Goal: Task Accomplishment & Management: Complete application form

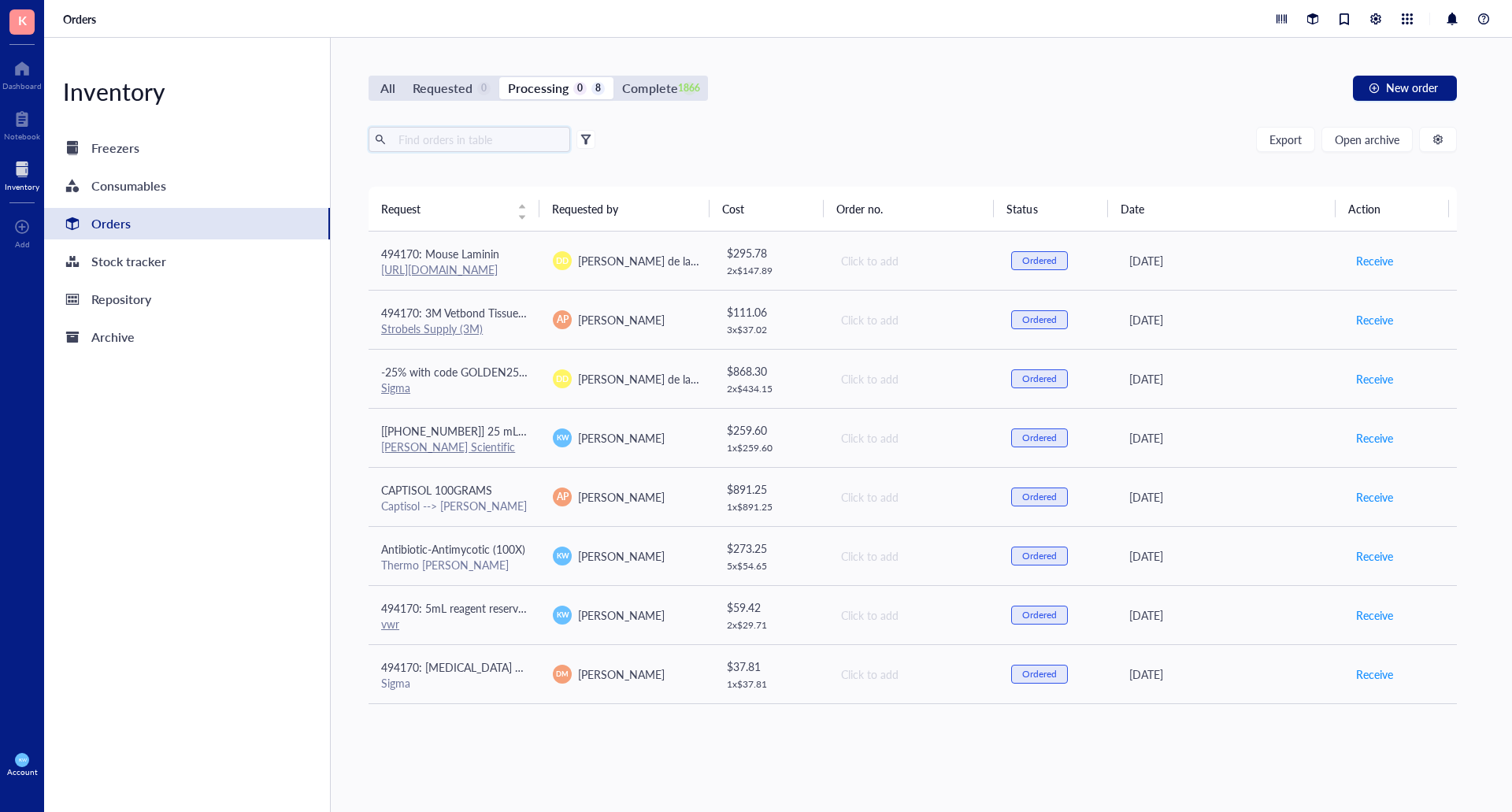
click at [509, 140] on input "text" at bounding box center [478, 139] width 171 height 24
click at [1027, 136] on div "Export Open archive" at bounding box center [912, 139] width 1088 height 26
click at [408, 90] on div "Requested 0" at bounding box center [451, 88] width 96 height 22
click at [404, 77] on input "Requested 0" at bounding box center [404, 77] width 0 height 0
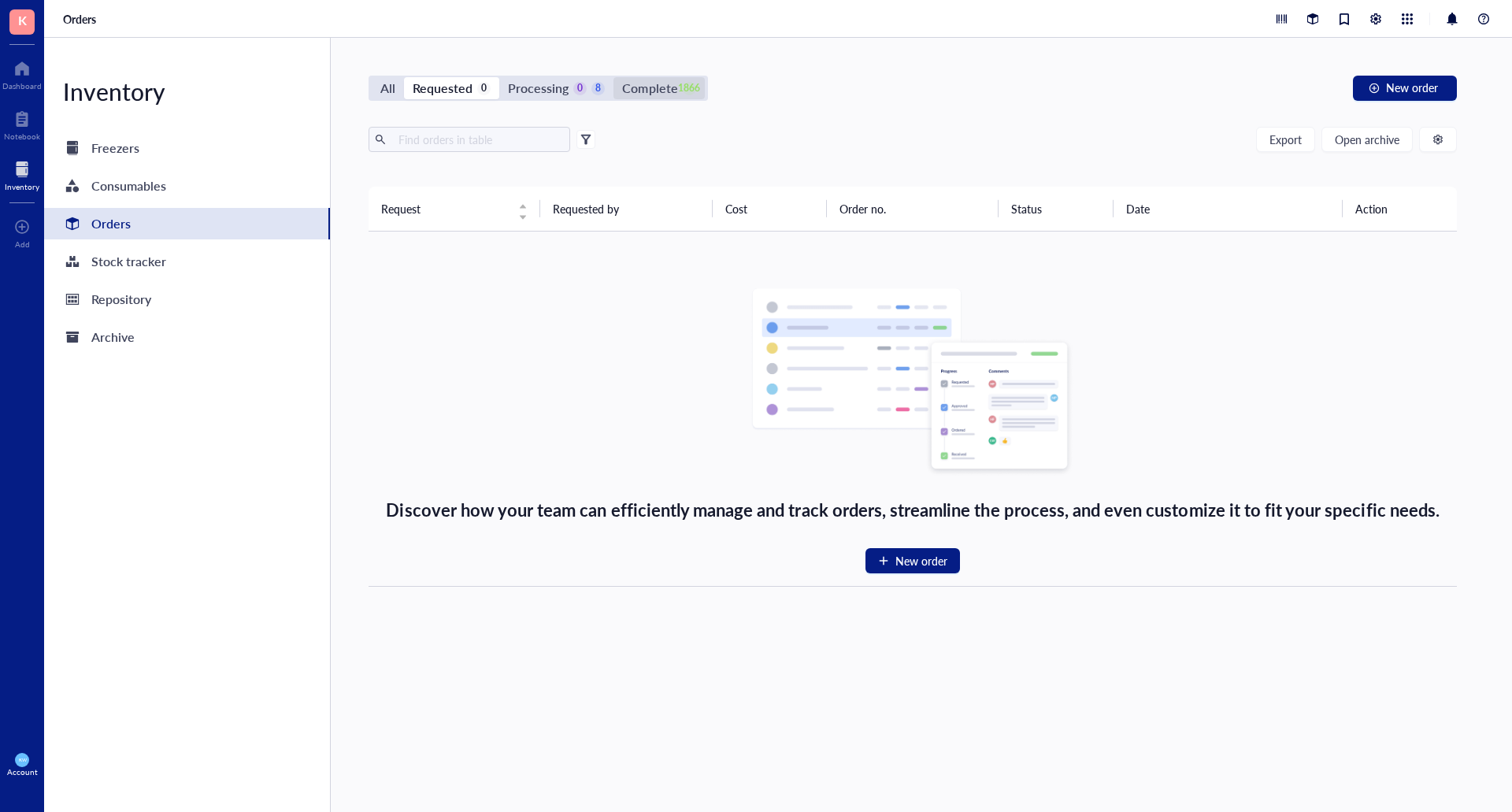
click at [653, 89] on div "Complete" at bounding box center [650, 88] width 55 height 22
click at [613, 77] on input "Complete 1866" at bounding box center [613, 77] width 0 height 0
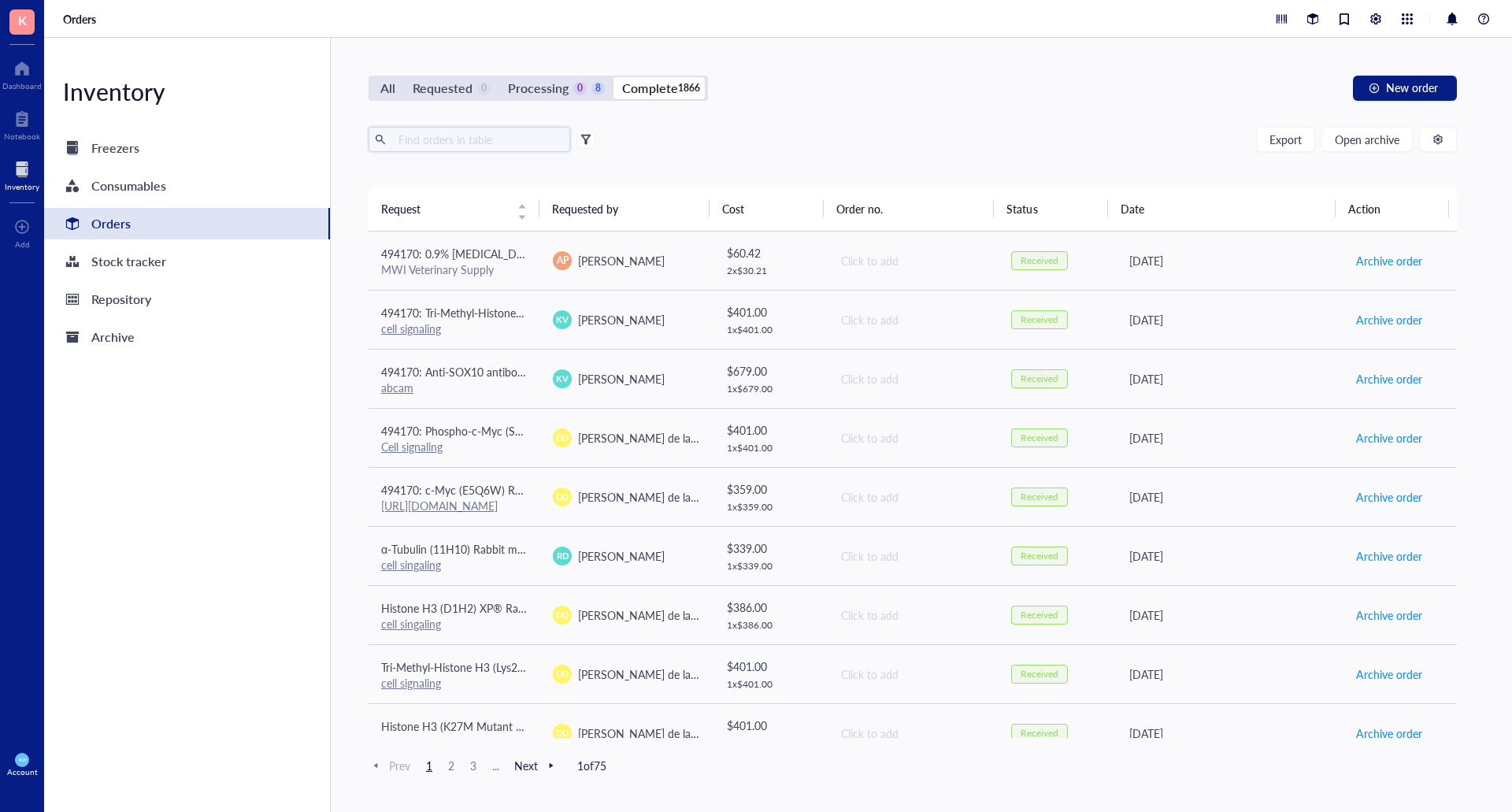
click at [482, 138] on input "text" at bounding box center [478, 139] width 171 height 24
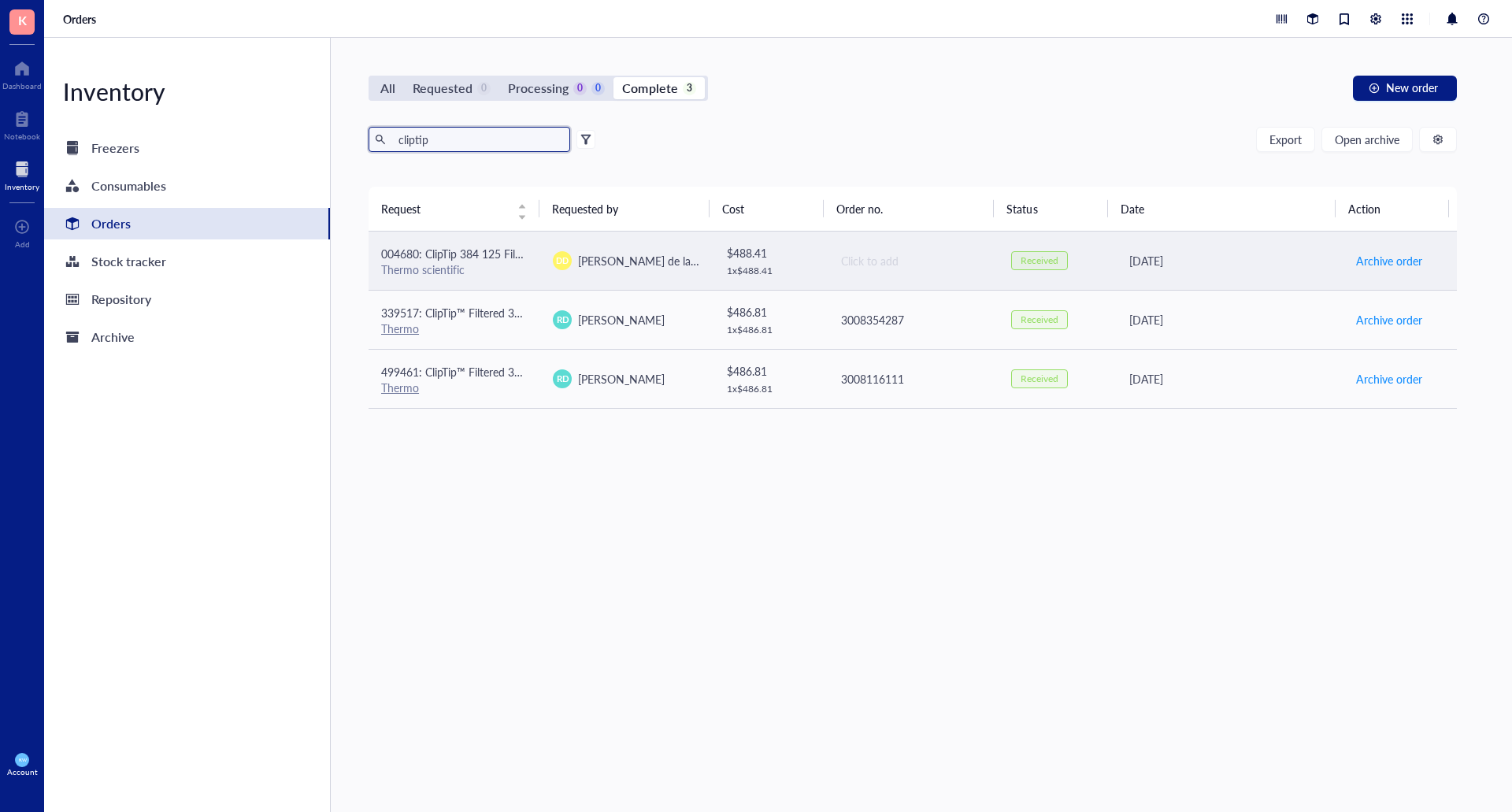
type input "cliptip"
click at [666, 270] on td "[PERSON_NAME] de la [PERSON_NAME]" at bounding box center [626, 261] width 171 height 59
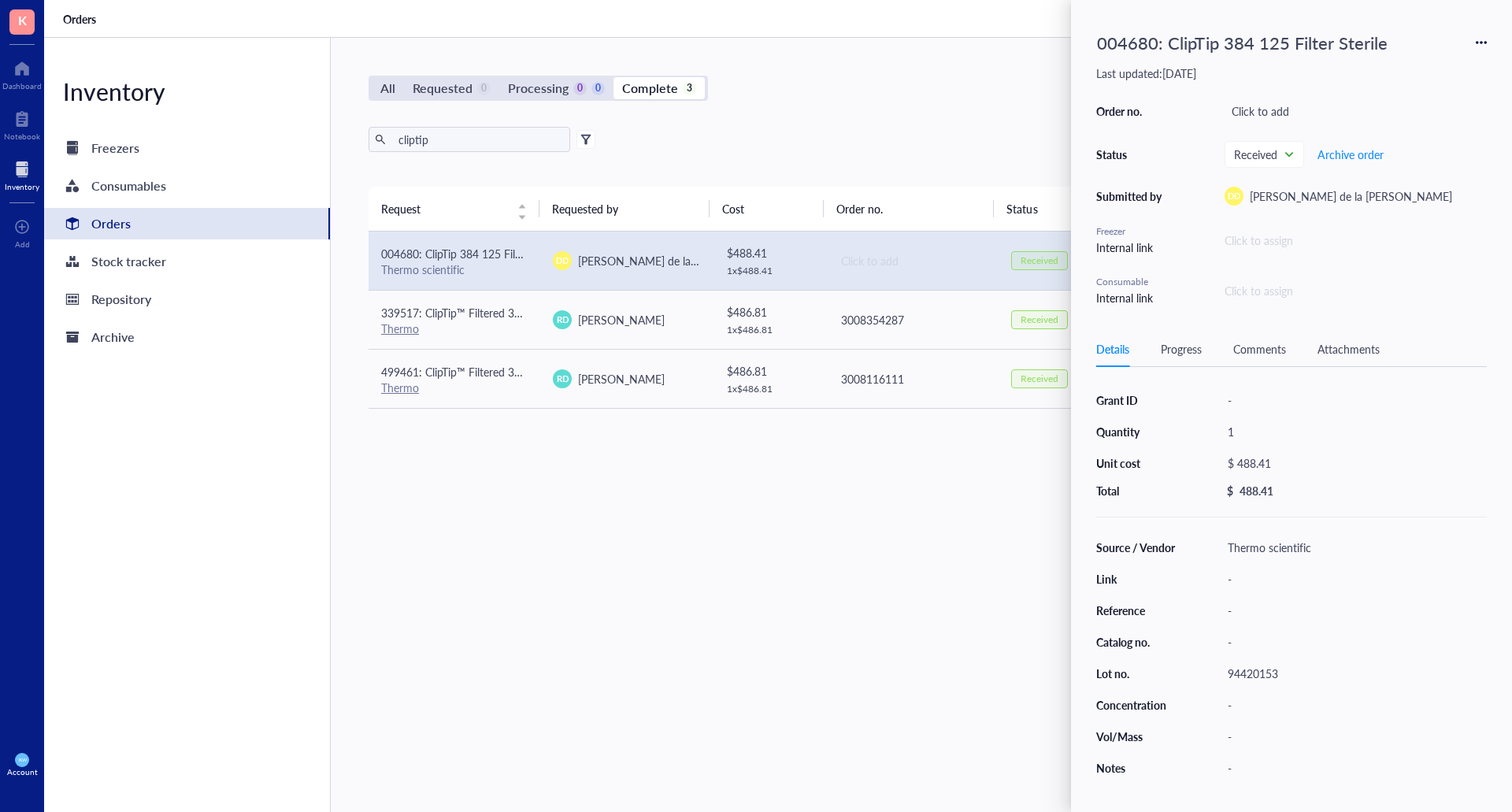
click at [1478, 41] on icon at bounding box center [1481, 43] width 11 height 11
click at [1408, 69] on span "Request again" at bounding box center [1425, 65] width 99 height 17
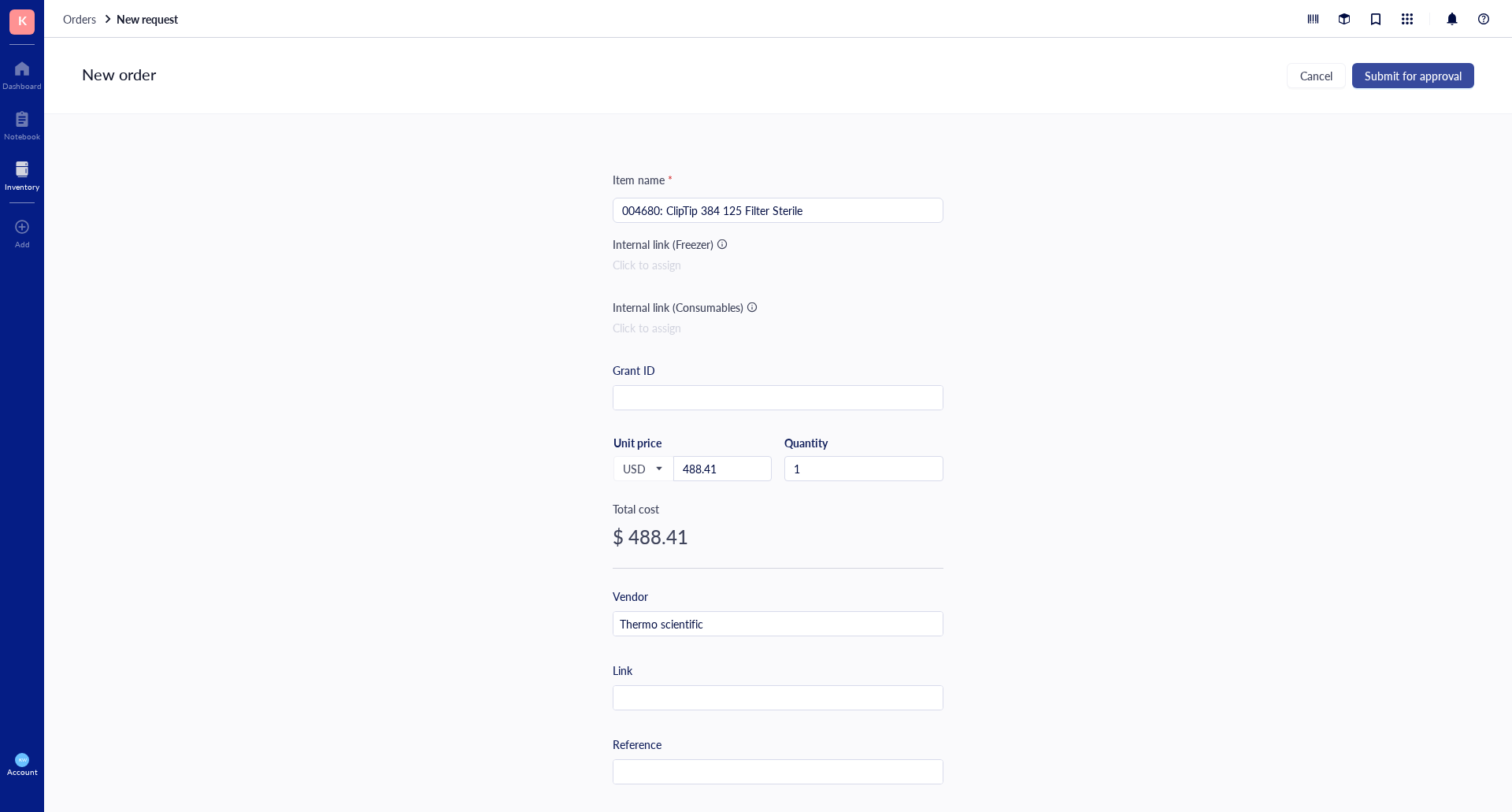
click at [1400, 76] on span "Submit for approval" at bounding box center [1413, 76] width 97 height 13
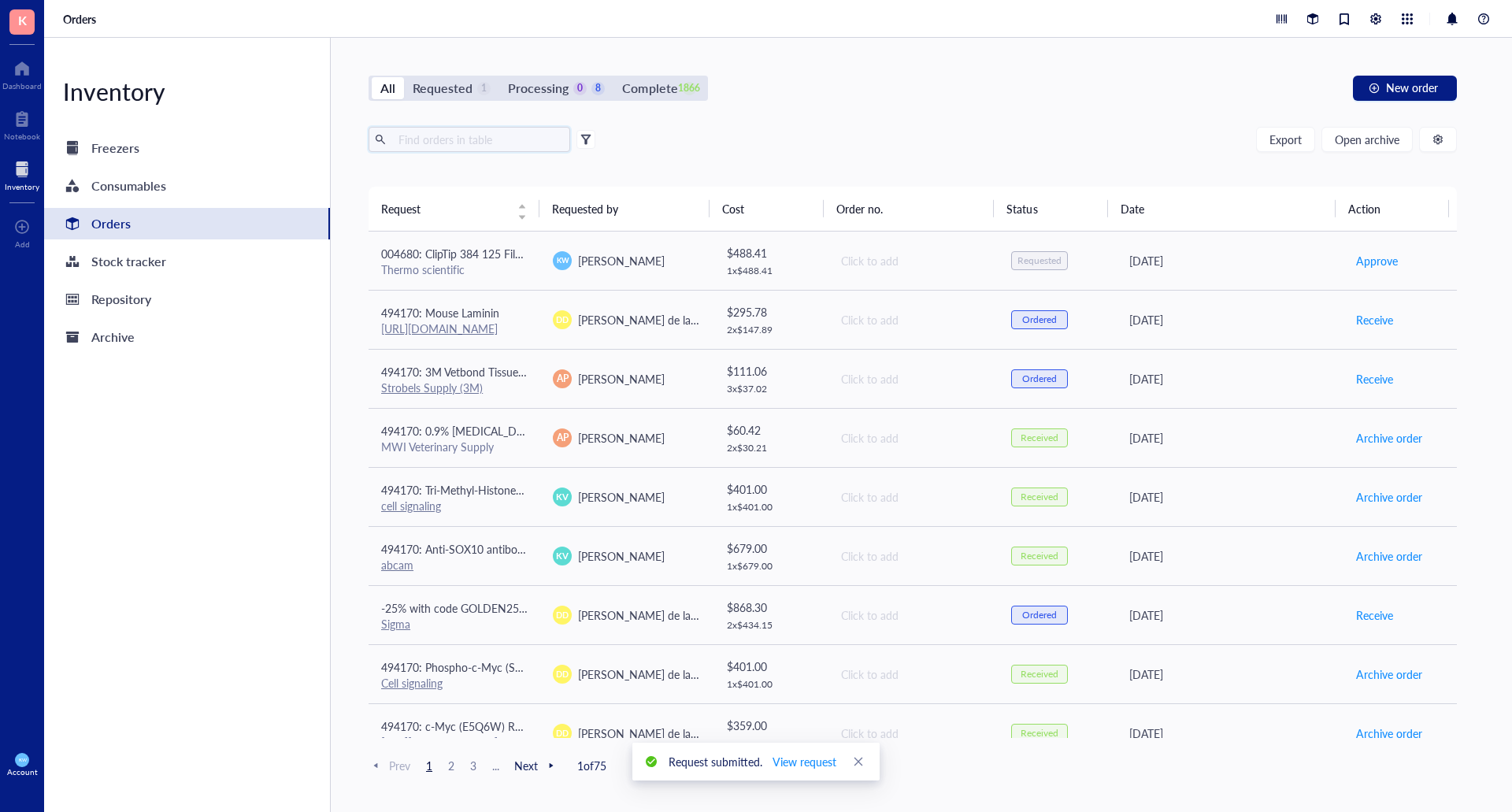
click at [443, 148] on input "text" at bounding box center [478, 139] width 171 height 24
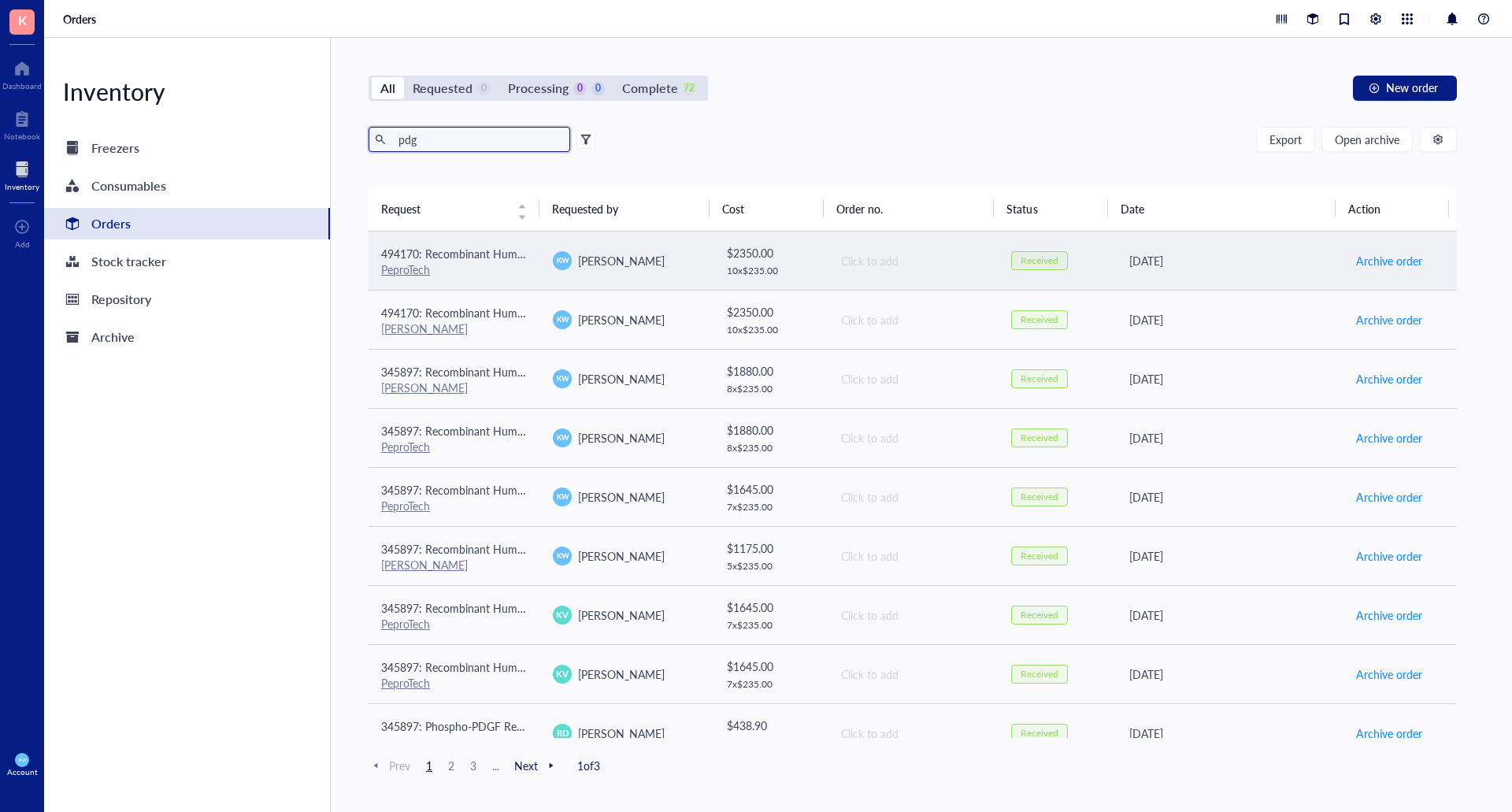
type input "pdg"
click at [1256, 265] on div "[DATE]" at bounding box center [1229, 260] width 201 height 17
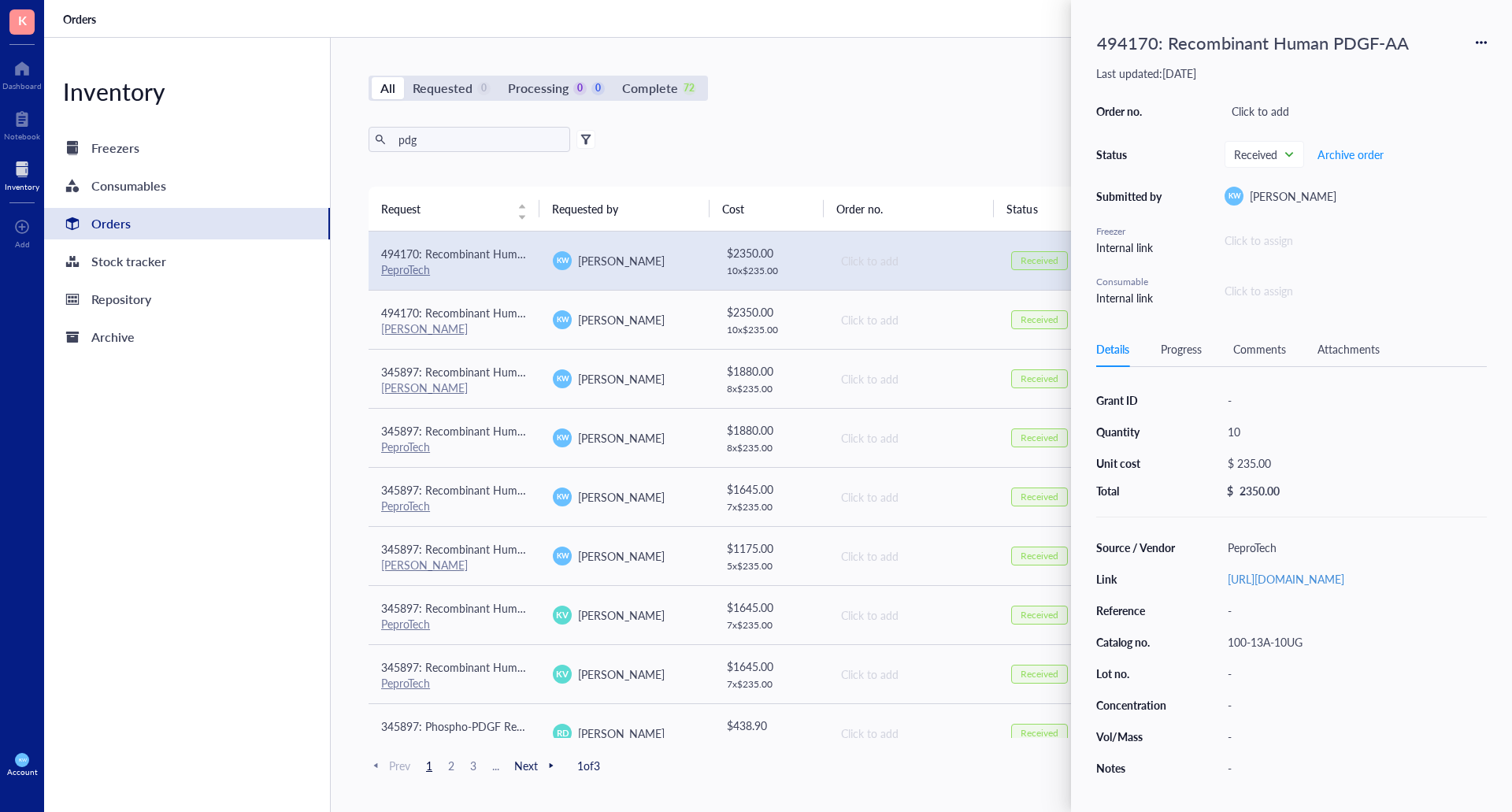
click at [1485, 38] on icon at bounding box center [1481, 43] width 11 height 11
click at [1417, 69] on span "Request again" at bounding box center [1425, 65] width 99 height 17
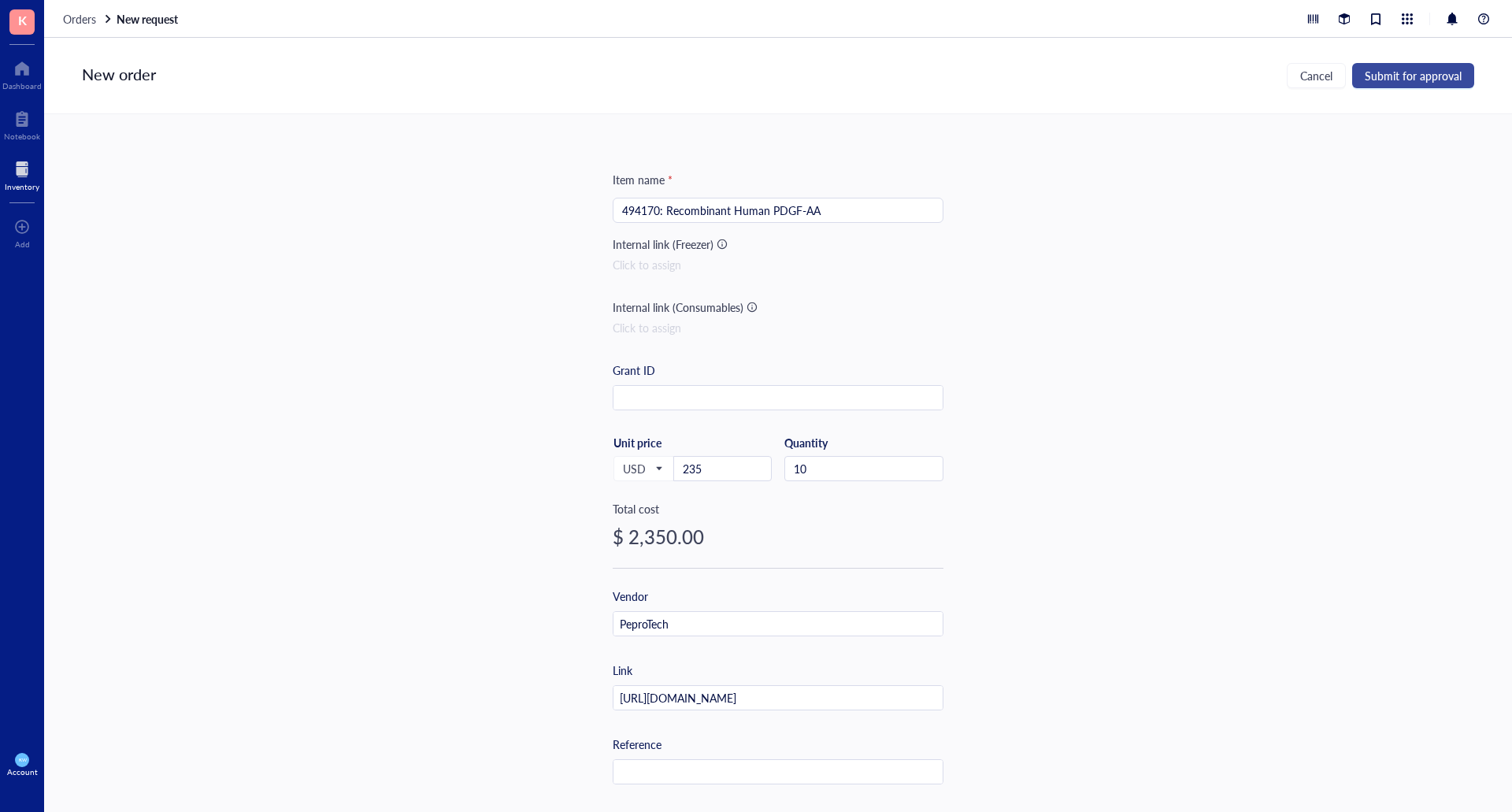
click at [1421, 82] on span "Submit for approval" at bounding box center [1413, 76] width 97 height 13
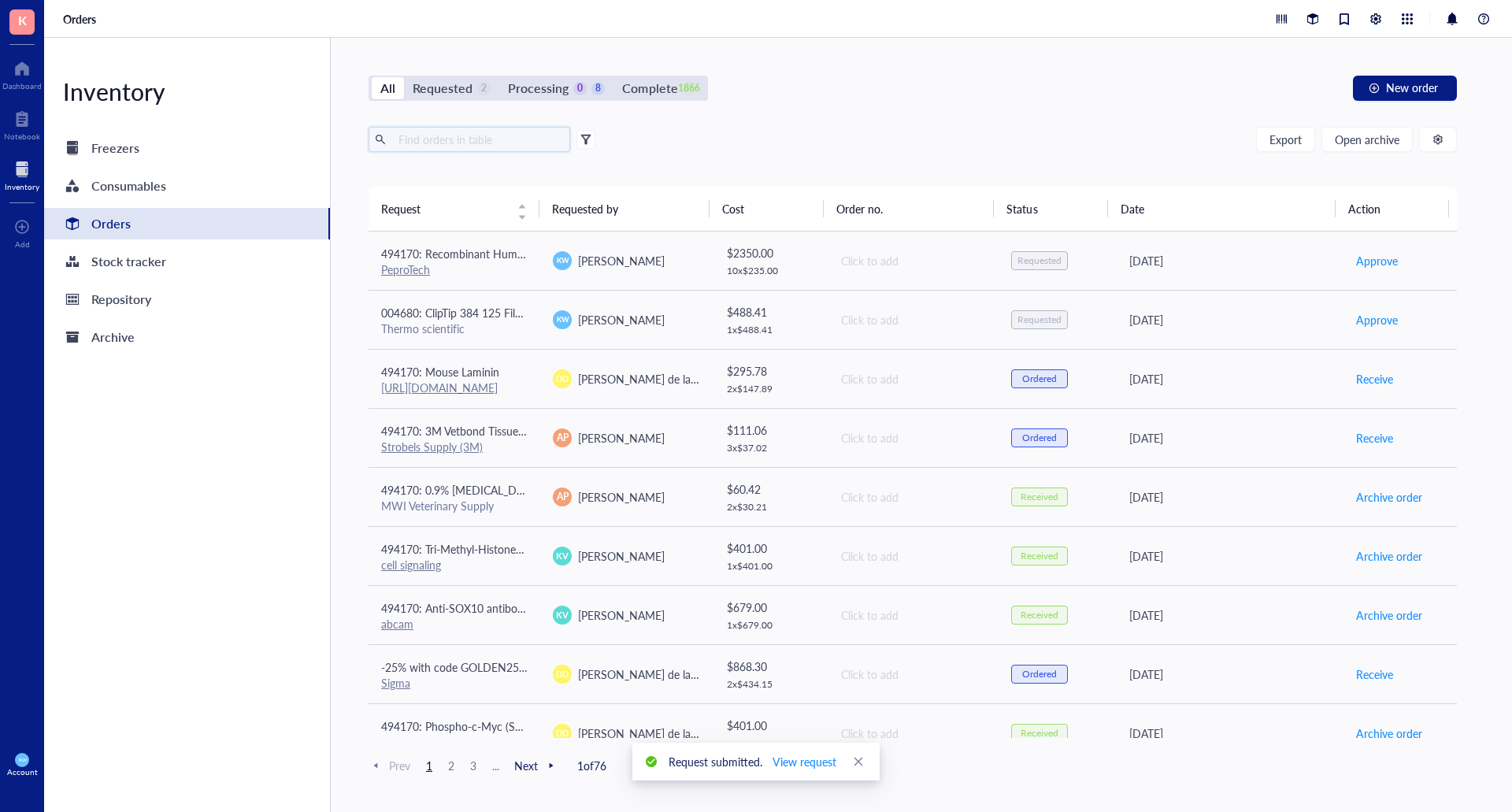
click at [452, 145] on input "text" at bounding box center [478, 139] width 171 height 24
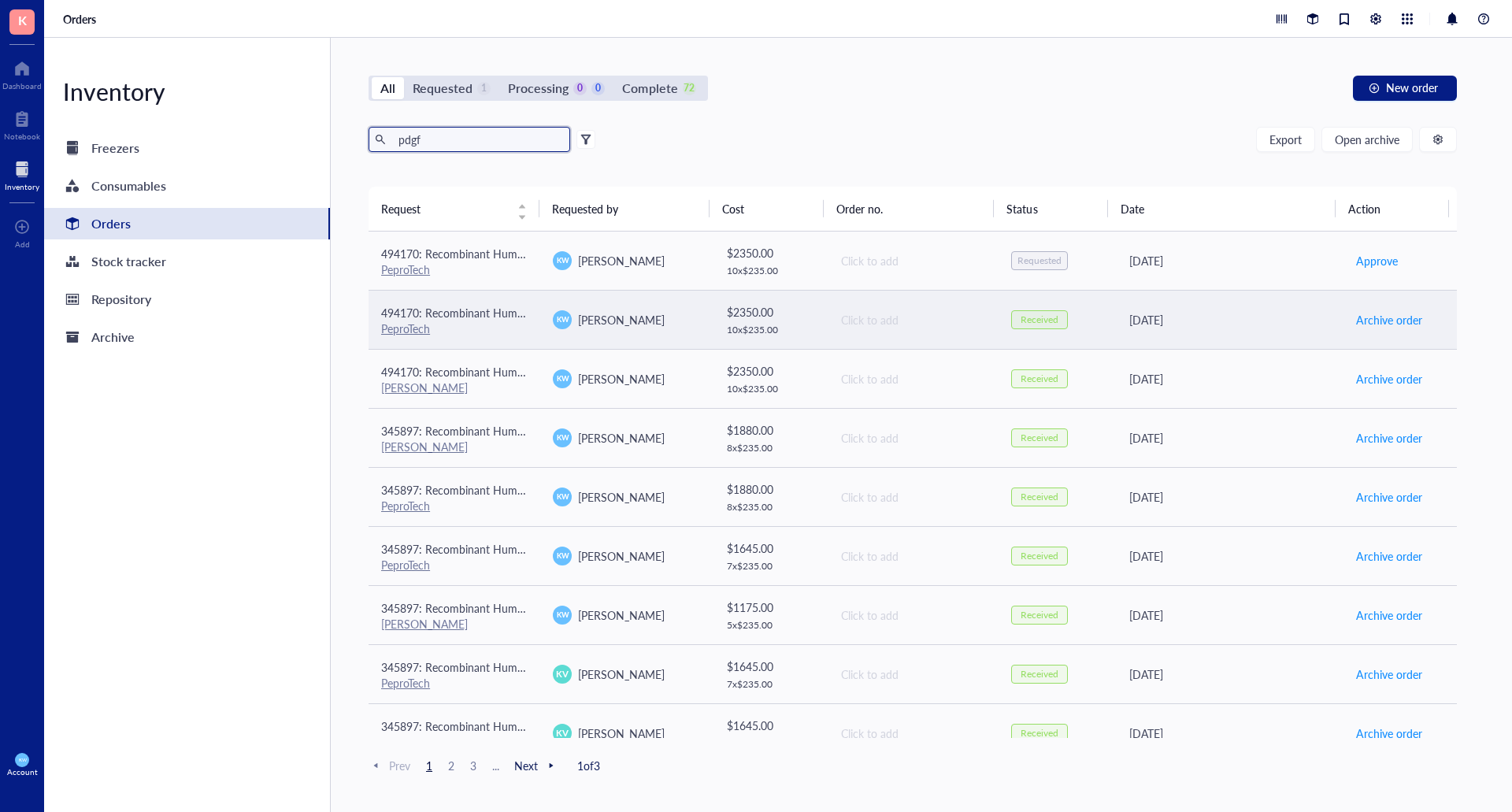
type input "pdgf"
click at [645, 332] on td "[PERSON_NAME]" at bounding box center [626, 319] width 171 height 59
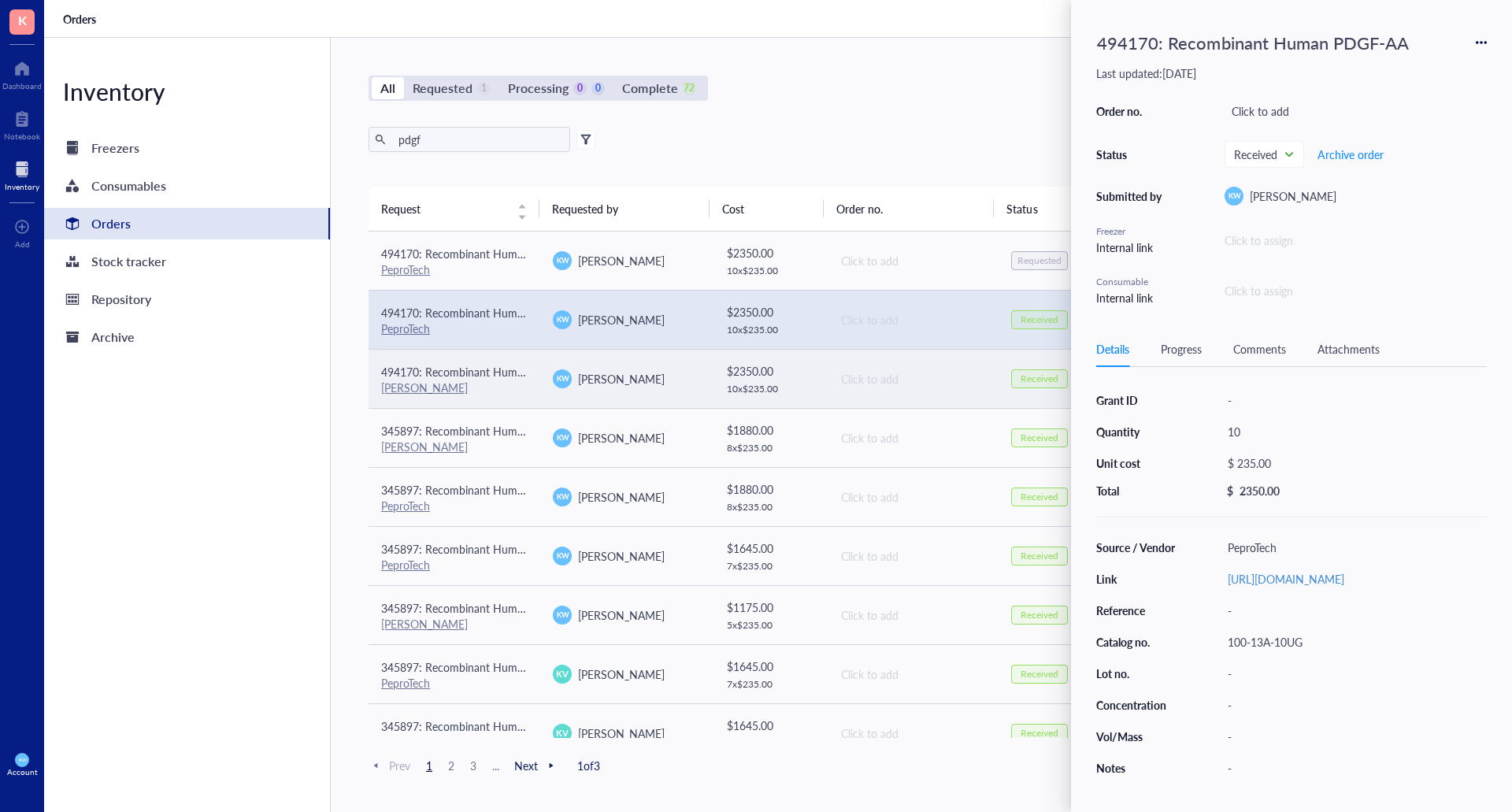
click at [672, 362] on td "[PERSON_NAME]" at bounding box center [626, 378] width 171 height 59
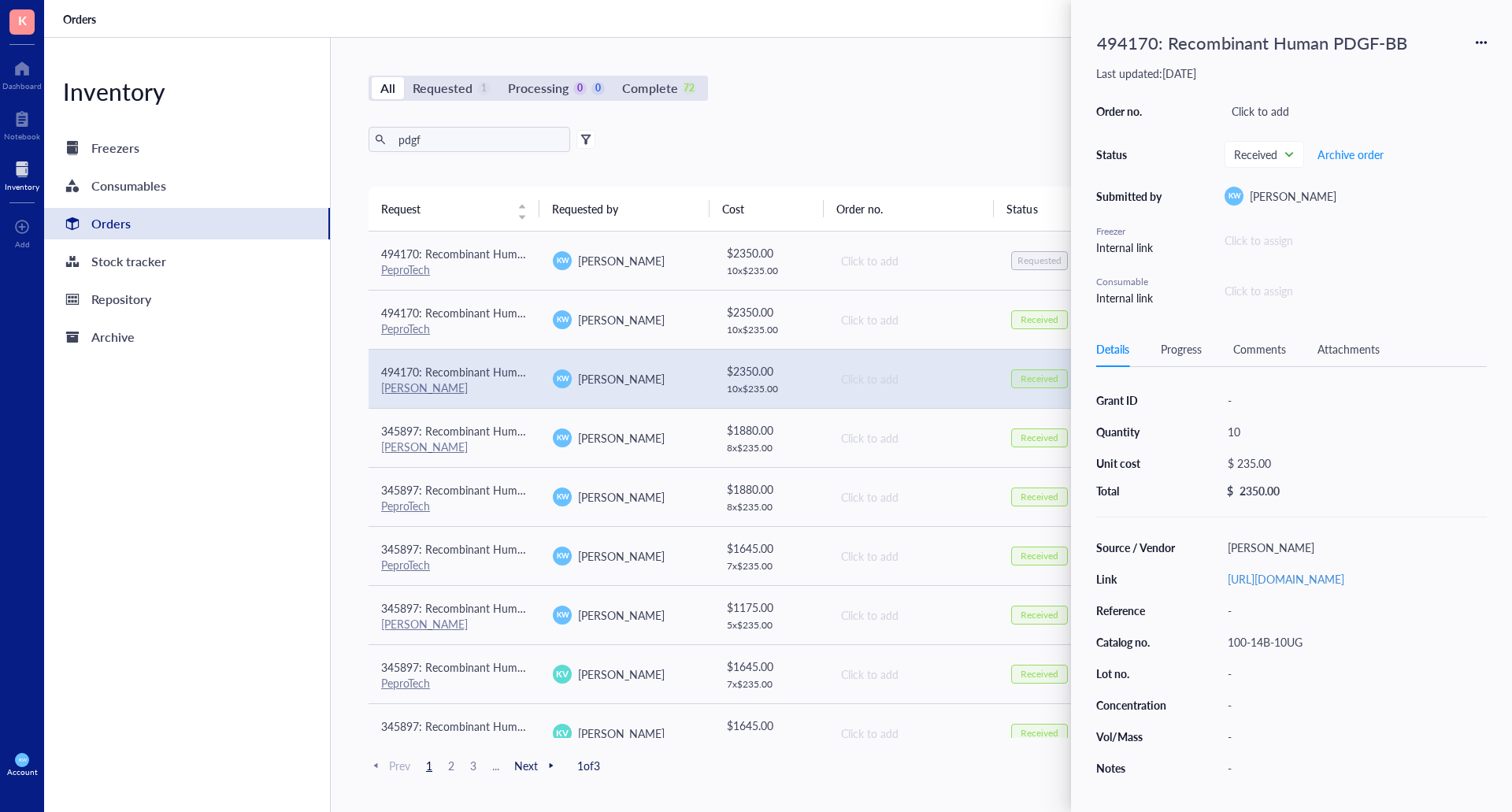
click at [1485, 41] on icon at bounding box center [1481, 43] width 11 height 11
click at [1397, 67] on span "Request again" at bounding box center [1425, 65] width 99 height 17
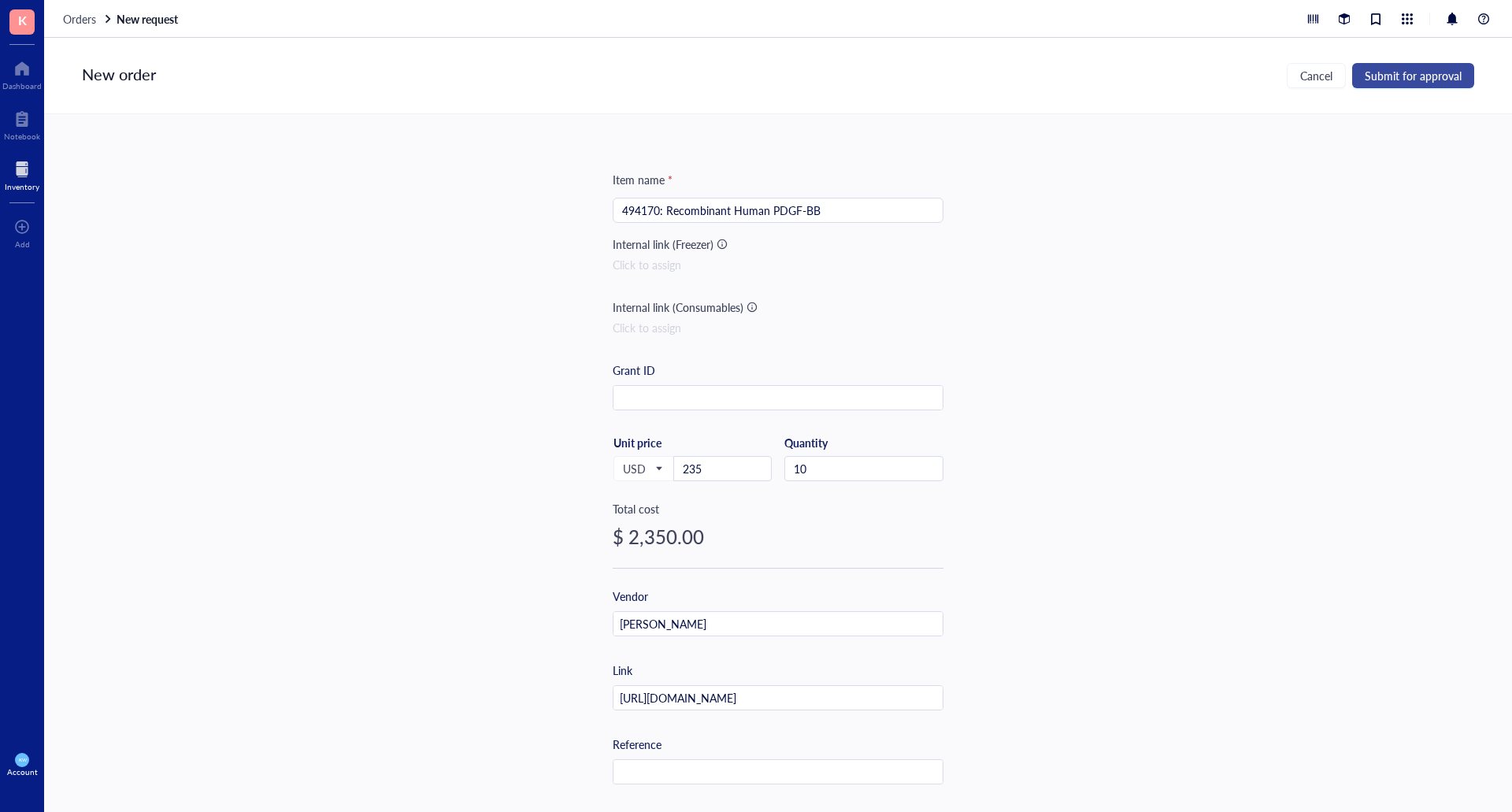
click at [1374, 77] on span "Submit for approval" at bounding box center [1413, 76] width 97 height 13
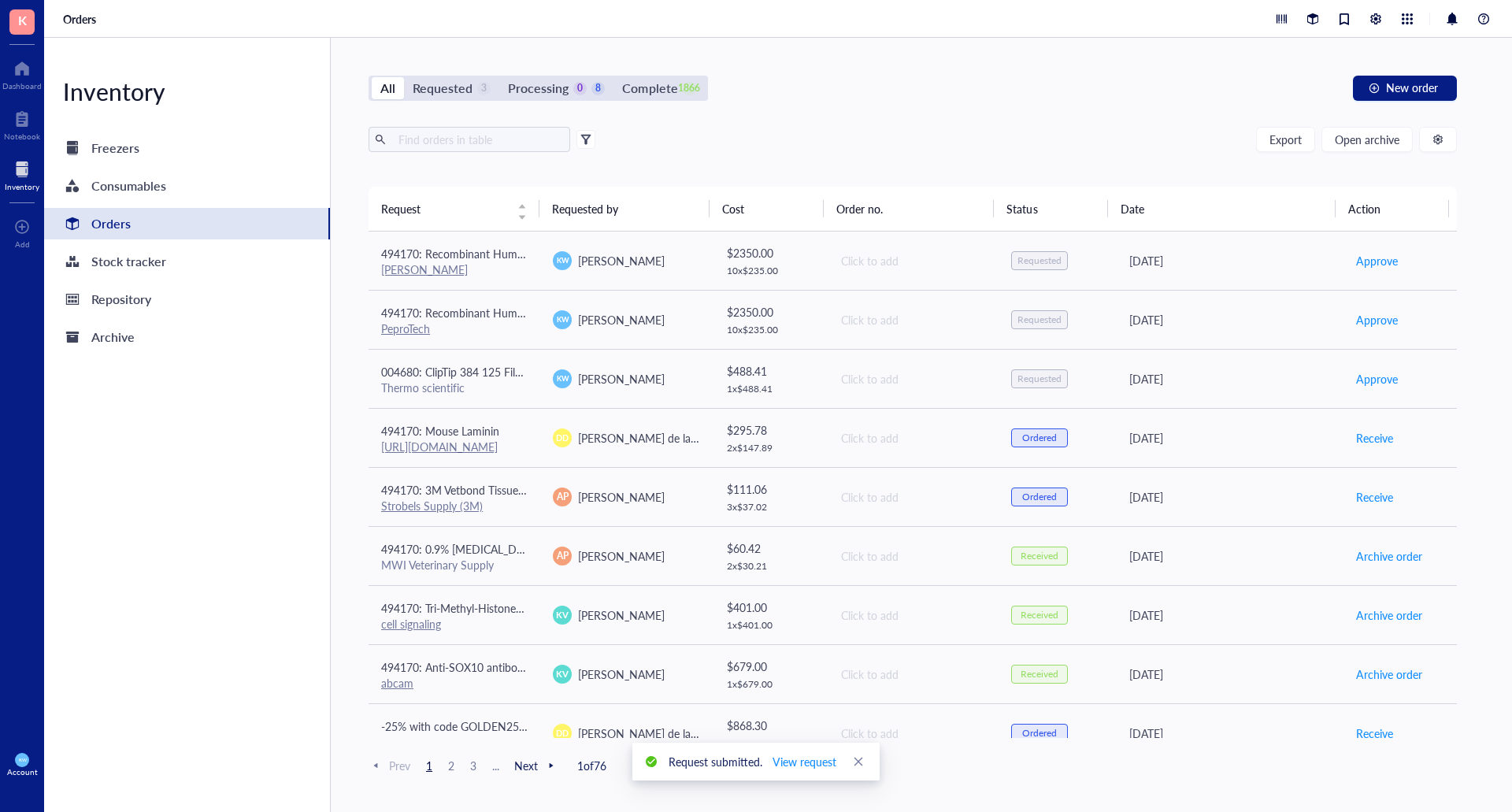
click at [460, 125] on div "All Requested 3 Processing 0 8 Complete 1866 New order Export Open archive Requ…" at bounding box center [912, 424] width 1164 height 774
click at [478, 140] on input "text" at bounding box center [478, 139] width 171 height 24
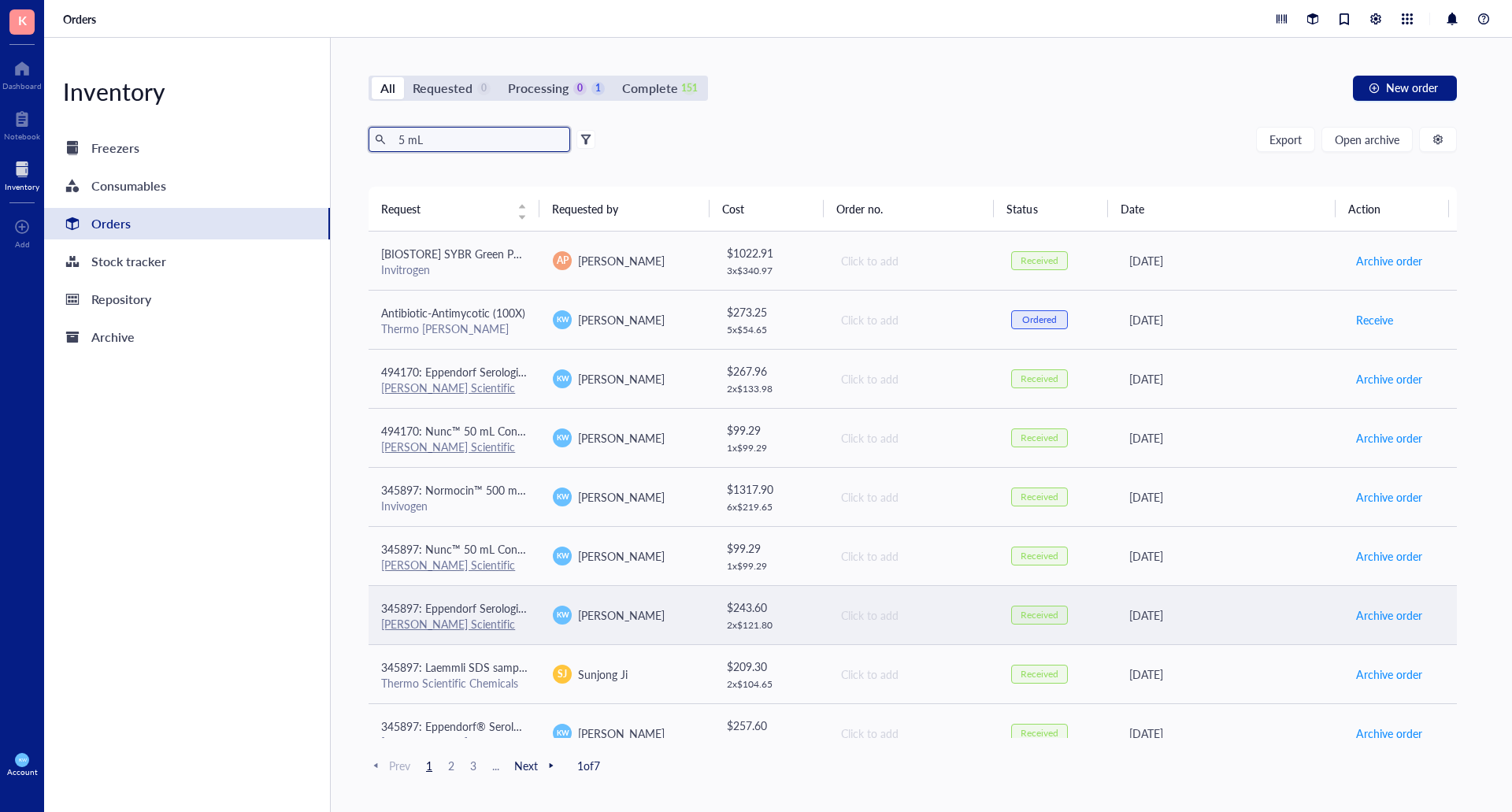
type input "5 mL"
click at [941, 616] on div "Click to add" at bounding box center [913, 614] width 145 height 17
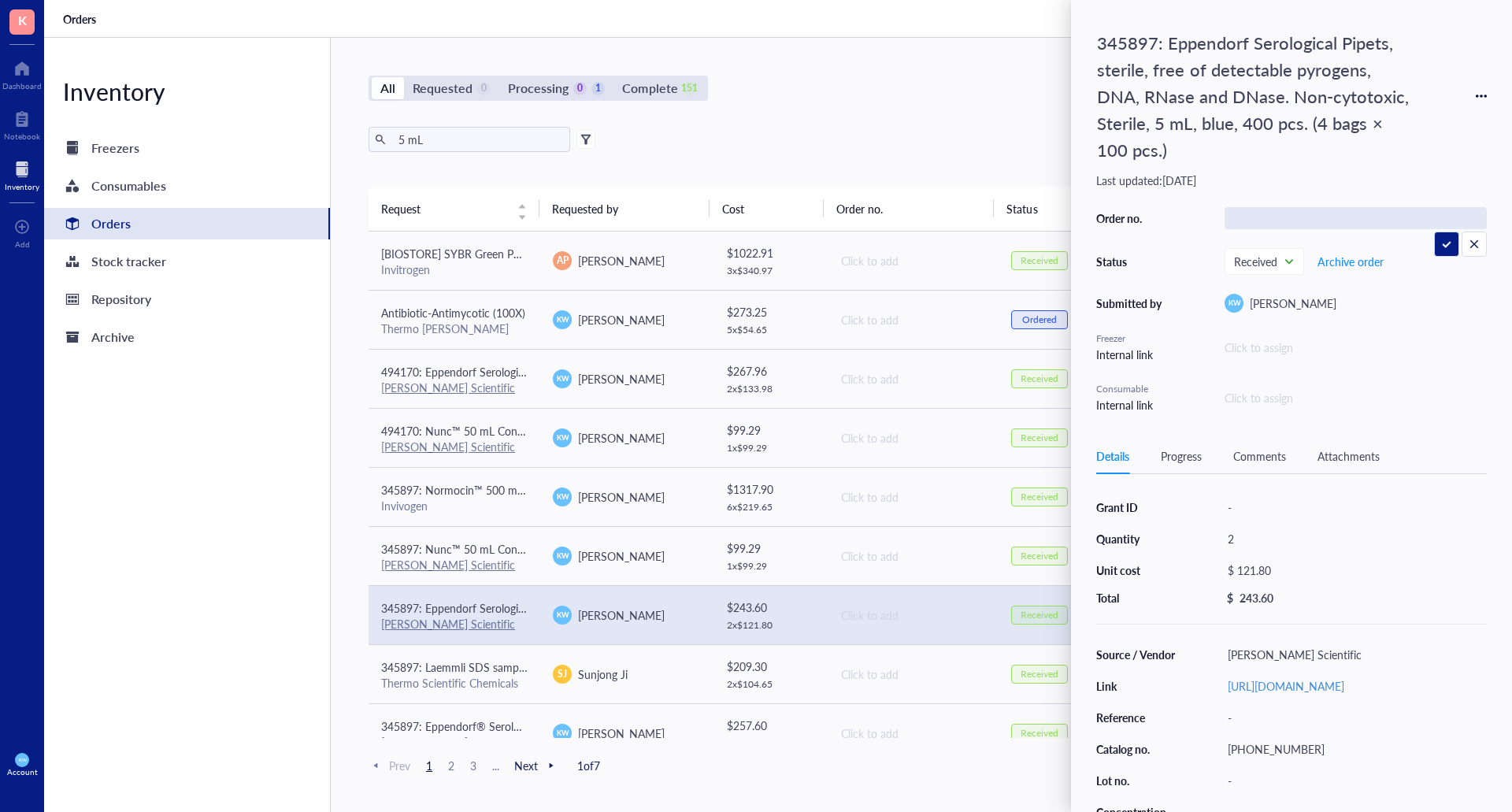
click at [917, 118] on div "All Requested 0 Processing 0 1 Complete 151 New order 5 mL Export Open archive …" at bounding box center [912, 424] width 1164 height 774
click at [476, 615] on span "345897: Eppendorf Serological Pipets, sterile, free of detectable pyrogens, DNA…" at bounding box center [776, 607] width 789 height 15
click at [962, 80] on div "All Requested 0 Processing 0 1 Complete 151 New order" at bounding box center [912, 88] width 1088 height 26
